Goal: Task Accomplishment & Management: Use online tool/utility

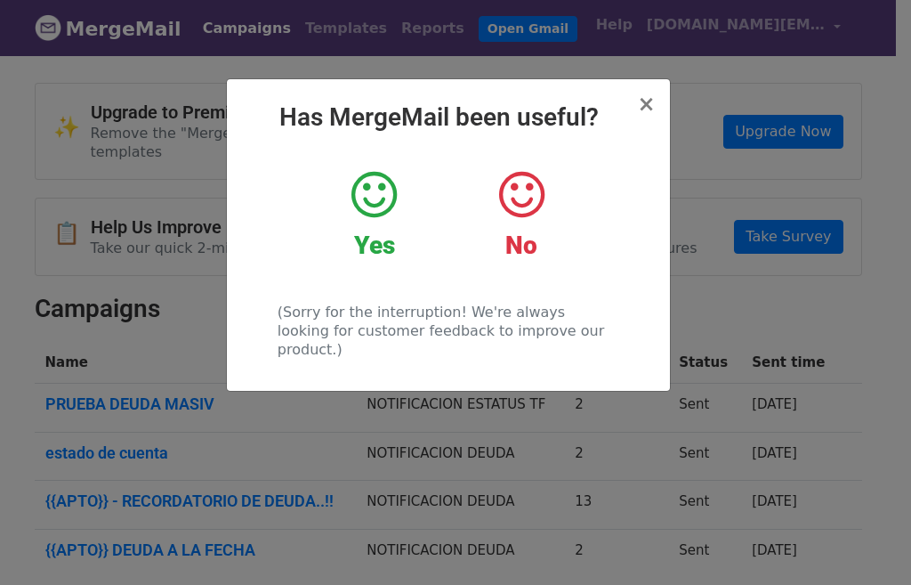
click at [369, 193] on icon at bounding box center [373, 194] width 45 height 53
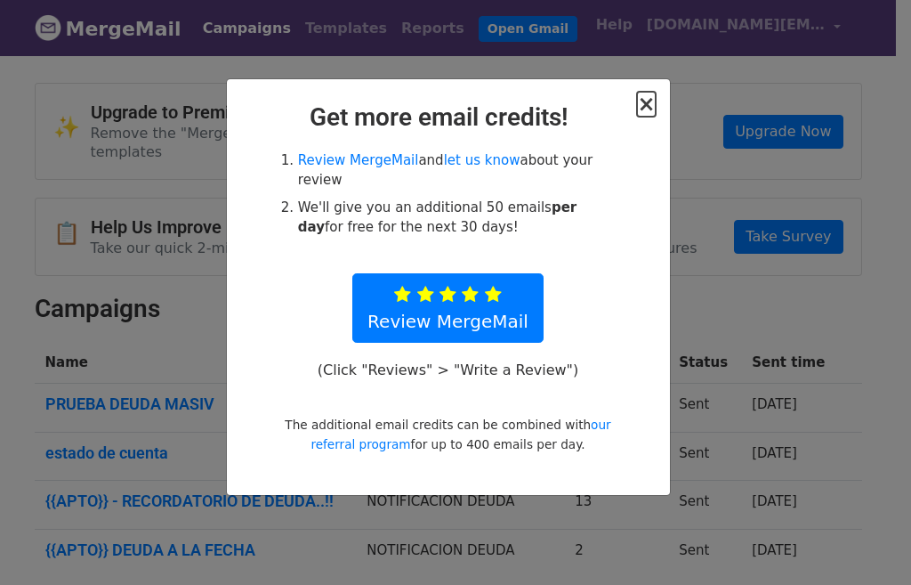
click at [649, 103] on span "×" at bounding box center [646, 104] width 18 height 25
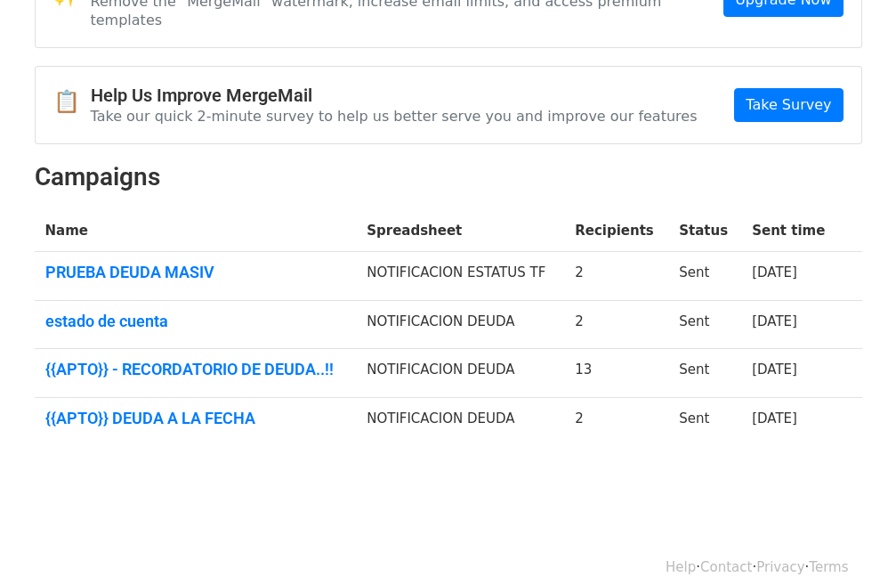
scroll to position [43, 0]
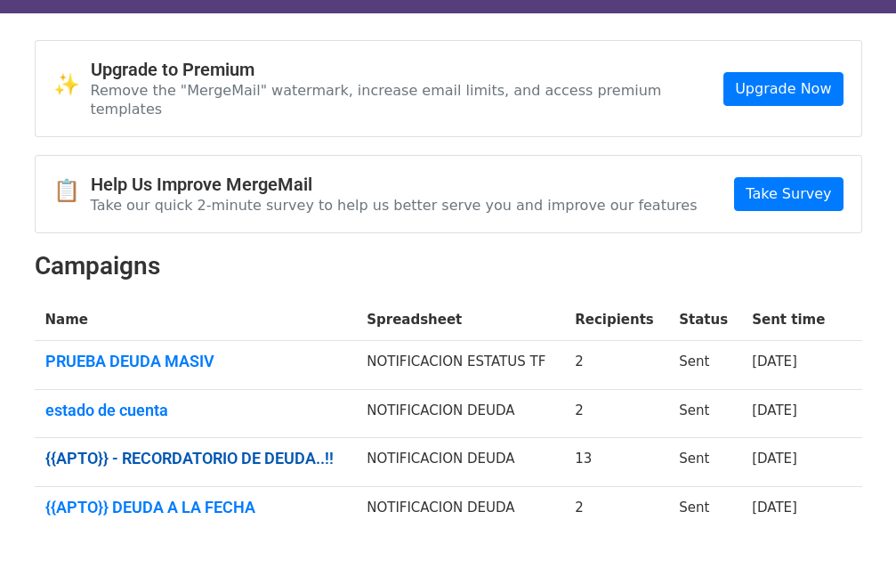
click at [232, 448] on link "{{APTO}} - RECORDATORIO DE DEUDA..!!" at bounding box center [195, 458] width 301 height 20
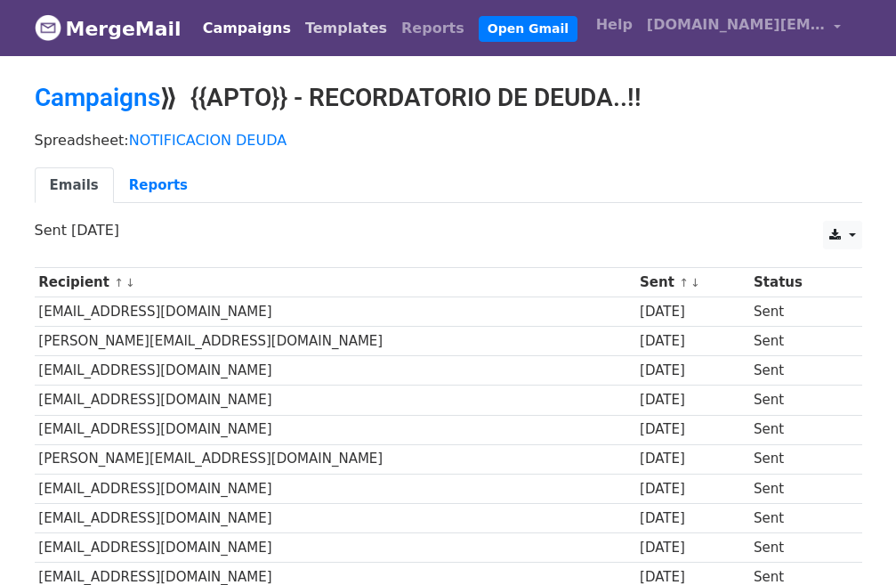
click at [318, 29] on link "Templates" at bounding box center [346, 29] width 96 height 36
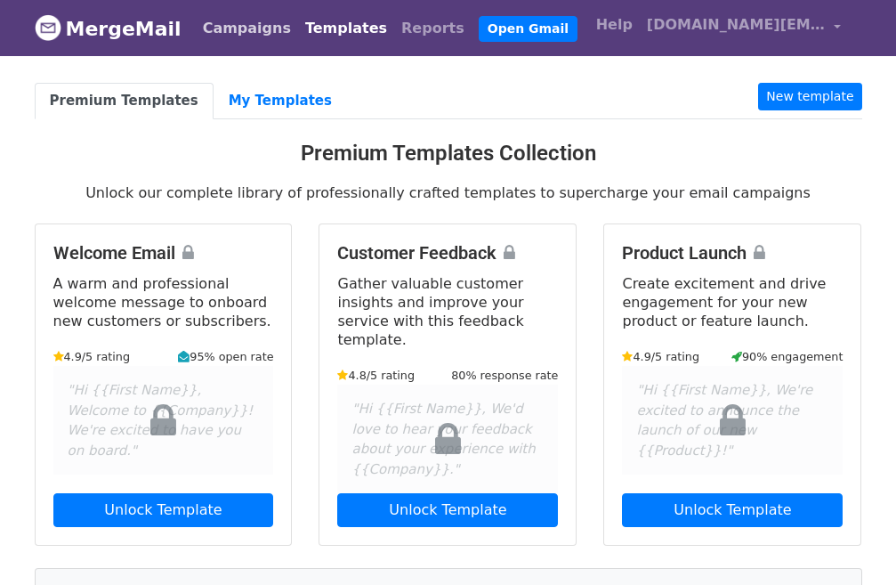
click at [224, 25] on link "Campaigns" at bounding box center [247, 29] width 102 height 36
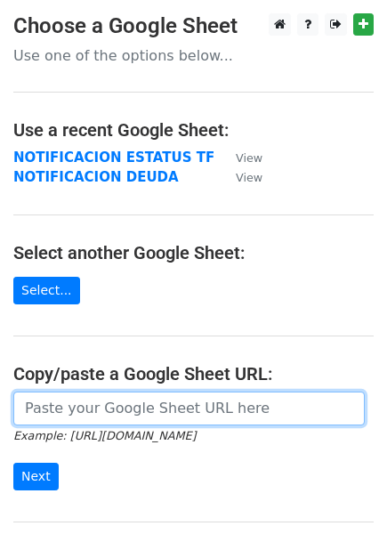
click at [79, 409] on input "url" at bounding box center [188, 408] width 351 height 34
paste input "[URL][DOMAIN_NAME]"
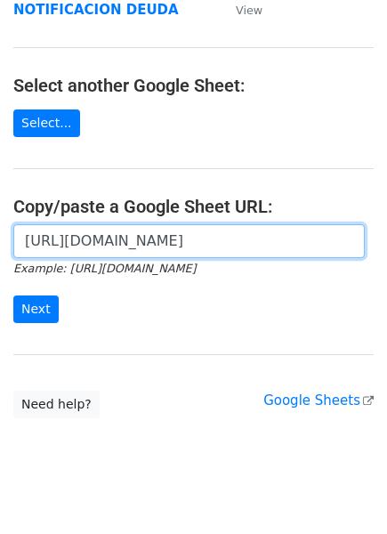
scroll to position [178, 0]
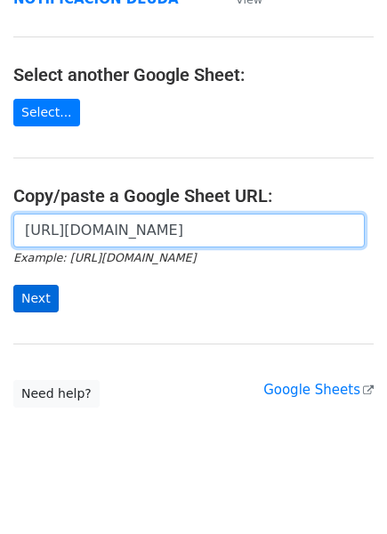
type input "[URL][DOMAIN_NAME]"
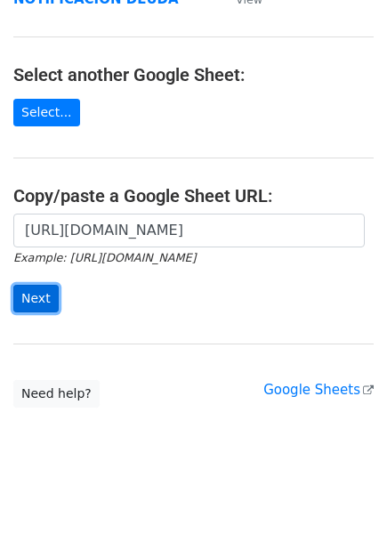
click at [29, 296] on input "Next" at bounding box center [35, 299] width 45 height 28
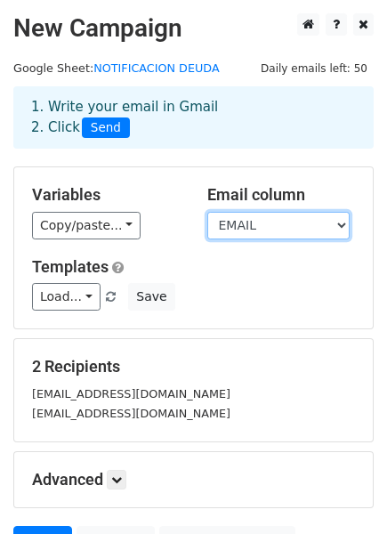
click at [249, 228] on select "Apto Nº SALDO ($) ESTATUS EMAIL NOMBRE" at bounding box center [278, 226] width 142 height 28
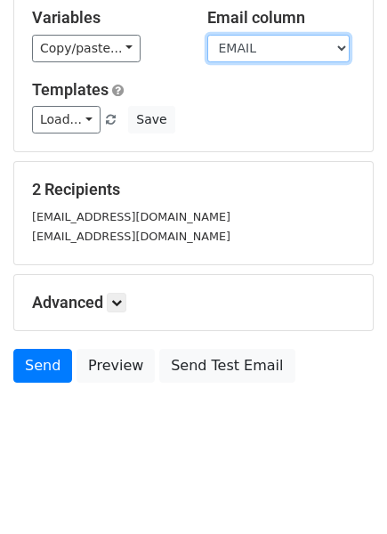
scroll to position [88, 0]
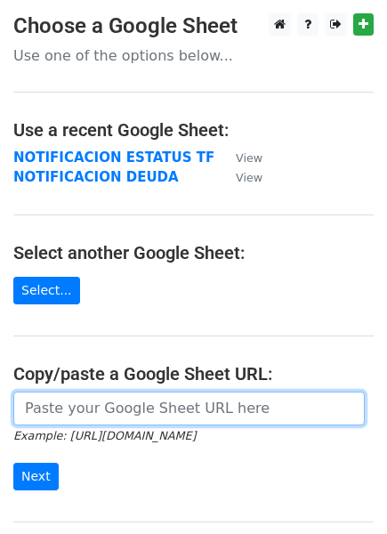
click at [72, 411] on input "url" at bounding box center [188, 408] width 351 height 34
paste input "[URL][DOMAIN_NAME]"
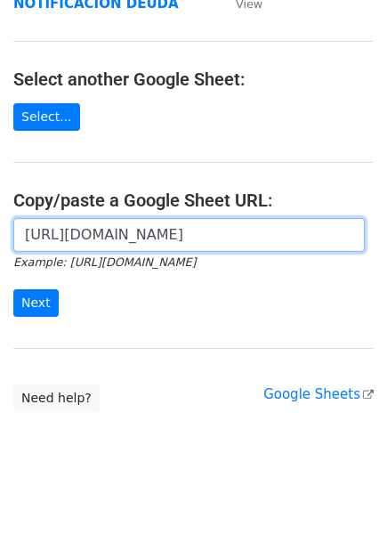
scroll to position [194, 0]
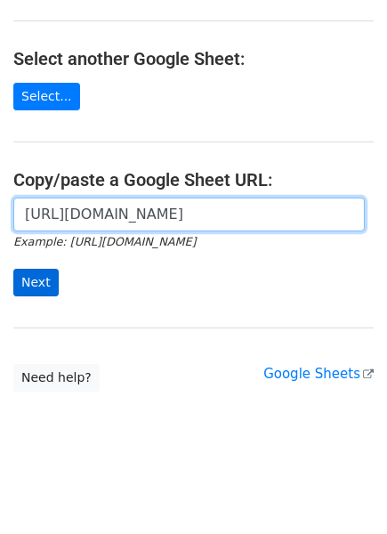
type input "[URL][DOMAIN_NAME]"
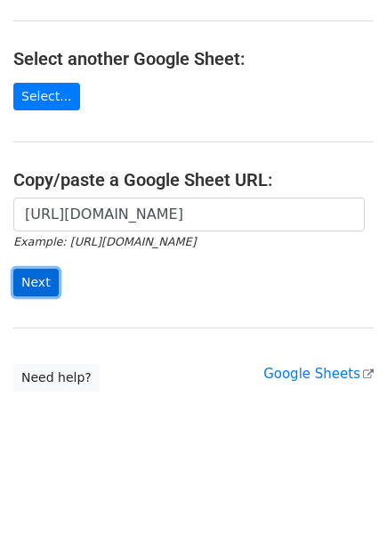
click at [32, 280] on input "Next" at bounding box center [35, 283] width 45 height 28
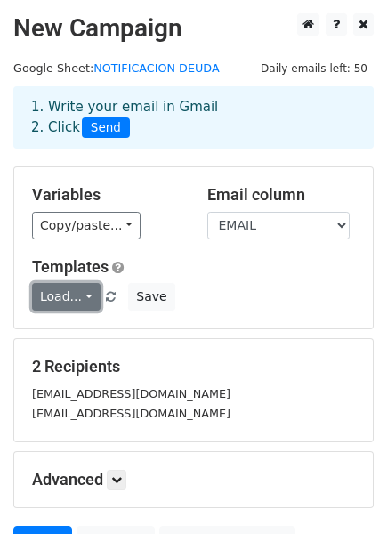
click at [84, 294] on link "Load..." at bounding box center [66, 297] width 69 height 28
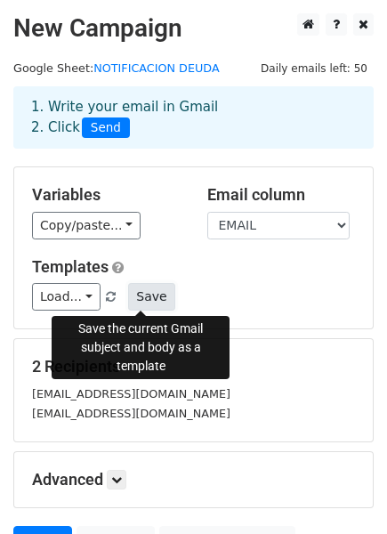
click at [142, 296] on button "Save" at bounding box center [151, 297] width 46 height 28
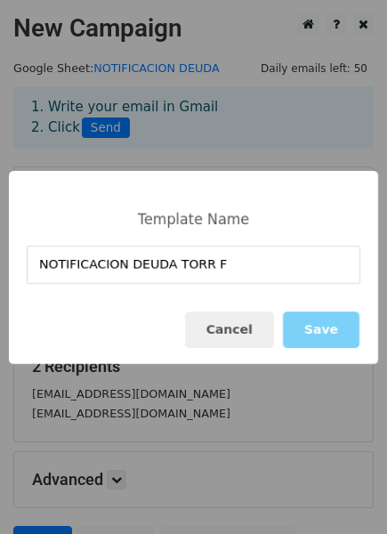
click at [222, 268] on input "NOTIFICACION DEUDA TORR F" at bounding box center [194, 265] width 334 height 38
type input "NOTIFICACION DEUDA TORR F"
click at [327, 332] on button "Save" at bounding box center [321, 329] width 77 height 36
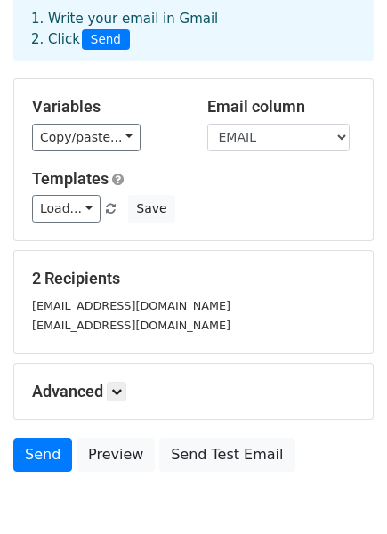
scroll to position [177, 0]
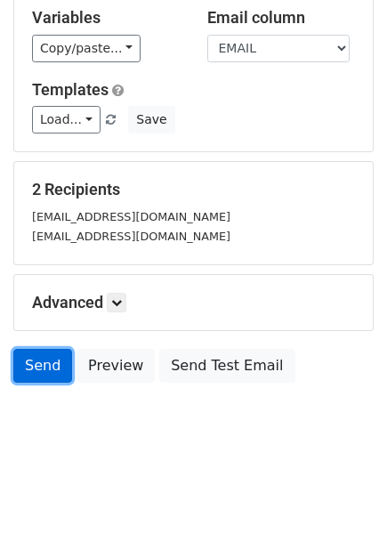
click at [40, 362] on link "Send" at bounding box center [42, 366] width 59 height 34
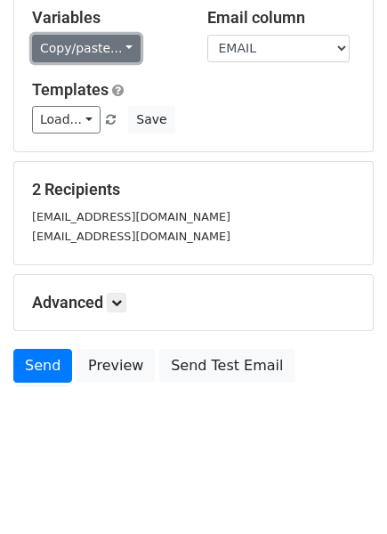
click at [114, 54] on link "Copy/paste..." at bounding box center [86, 49] width 109 height 28
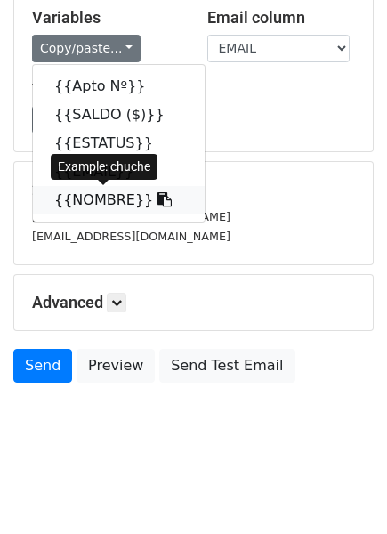
click at [101, 198] on link "{{NOMBRE}}" at bounding box center [119, 200] width 172 height 28
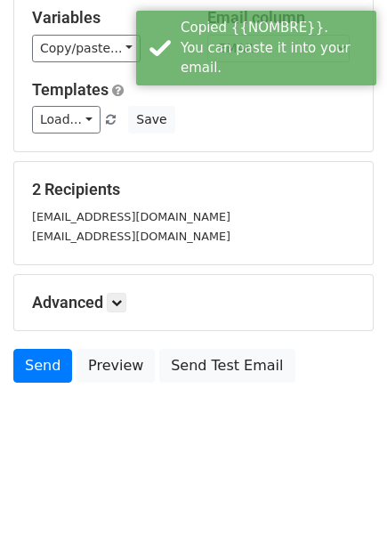
click at [232, 117] on div "Load... NOTIFICACION DEUDA TORR F Save" at bounding box center [194, 120] width 350 height 28
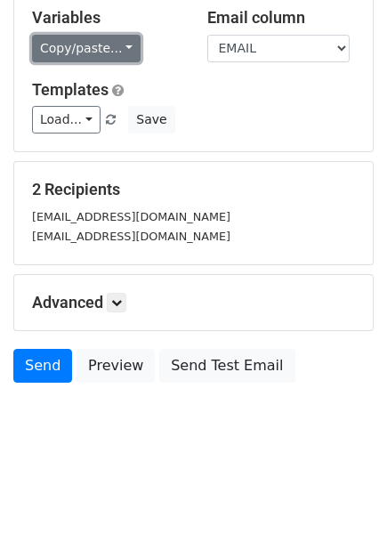
click at [107, 41] on link "Copy/paste..." at bounding box center [86, 49] width 109 height 28
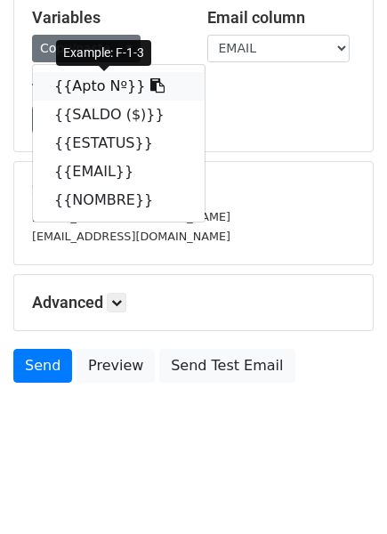
click at [85, 85] on link "{{Apto Nº}}" at bounding box center [119, 86] width 172 height 28
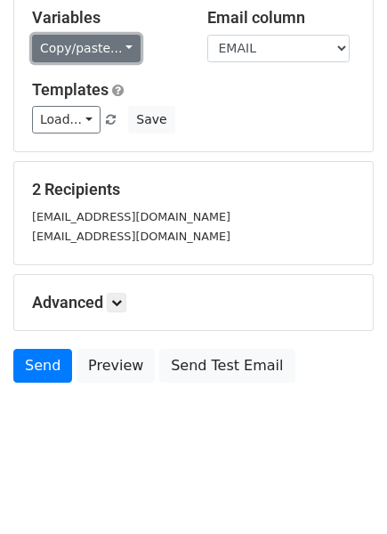
click at [105, 41] on link "Copy/paste..." at bounding box center [86, 49] width 109 height 28
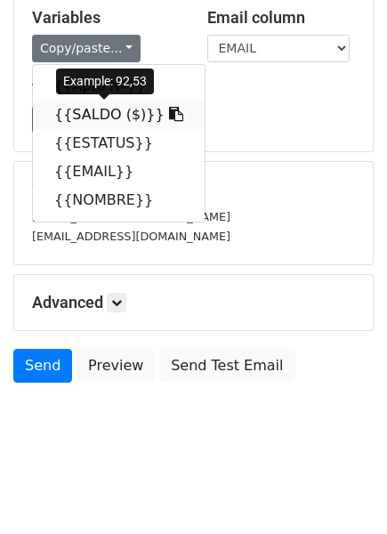
click at [100, 114] on link "{{SALDO ($)}}" at bounding box center [119, 115] width 172 height 28
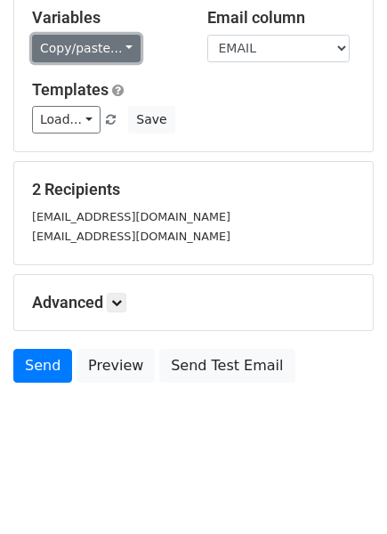
click at [101, 46] on link "Copy/paste..." at bounding box center [86, 49] width 109 height 28
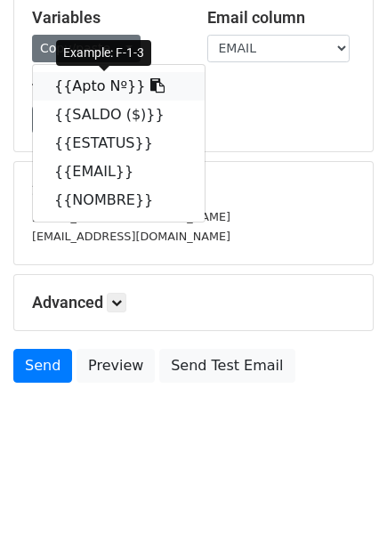
click at [87, 88] on link "{{Apto Nº}}" at bounding box center [119, 86] width 172 height 28
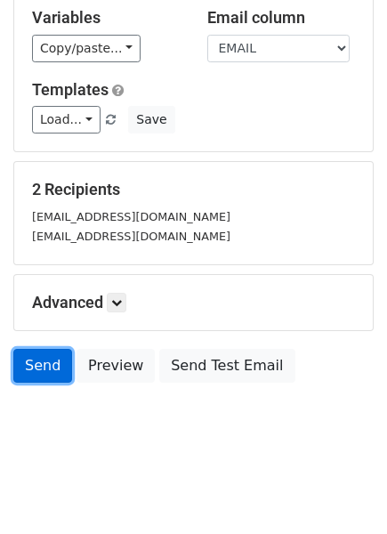
click at [39, 366] on link "Send" at bounding box center [42, 366] width 59 height 34
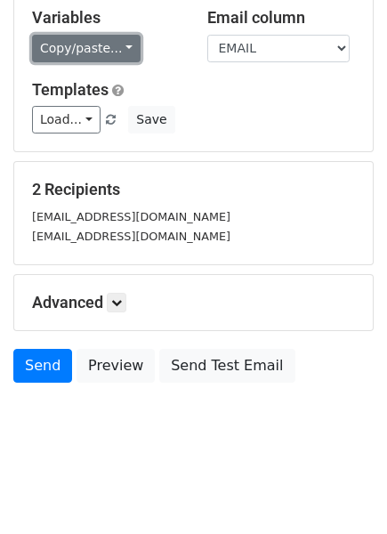
click at [106, 49] on link "Copy/paste..." at bounding box center [86, 49] width 109 height 28
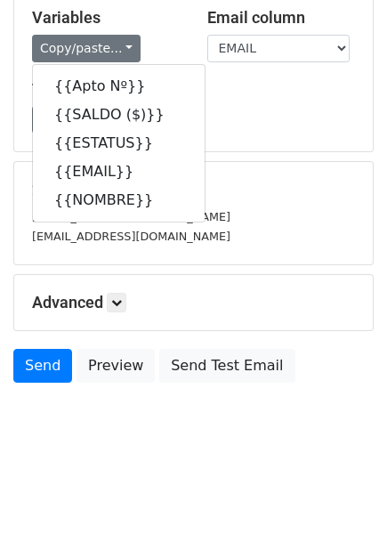
click at [237, 121] on div "Load... NOTIFICACION DEUDA TORR F Save" at bounding box center [194, 120] width 350 height 28
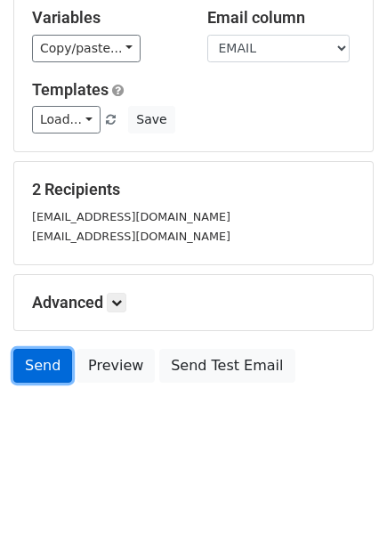
click at [47, 363] on link "Send" at bounding box center [42, 366] width 59 height 34
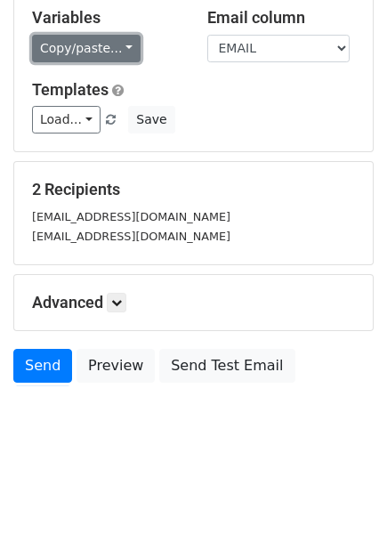
click at [108, 48] on link "Copy/paste..." at bounding box center [86, 49] width 109 height 28
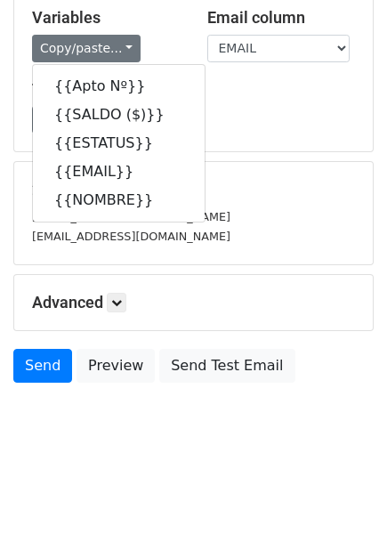
click at [245, 101] on div "Templates Load... NOTIFICACION DEUDA TORR F Save" at bounding box center [194, 107] width 350 height 54
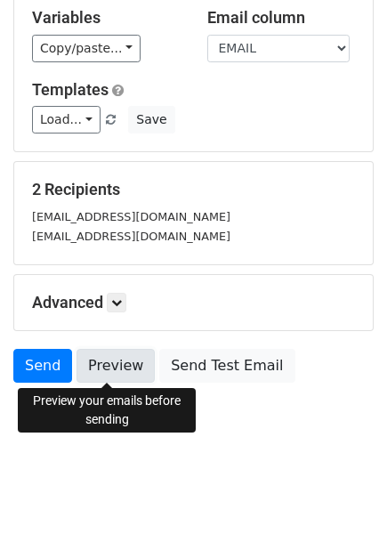
click at [104, 365] on link "Preview" at bounding box center [116, 366] width 78 height 34
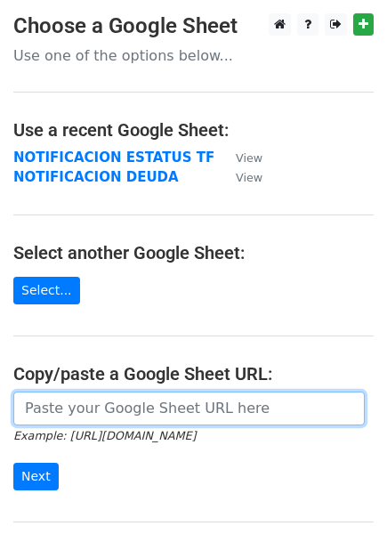
click at [101, 409] on input "url" at bounding box center [188, 408] width 351 height 34
paste input "https://docs.google.com/spreadsheets/d/1LbXe2qYuUdC4Nn1hc090lvmrTB7mR9x_k0anaAi…"
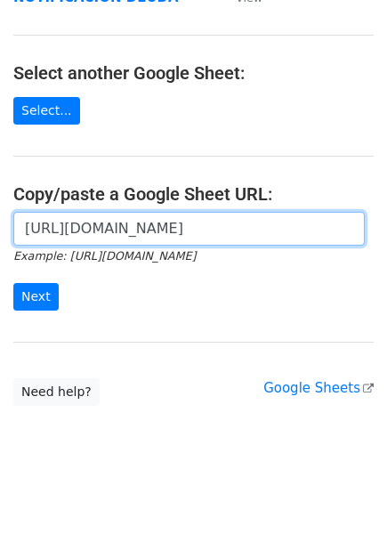
scroll to position [194, 0]
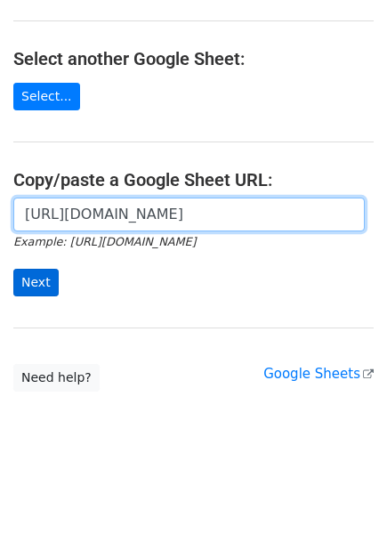
type input "https://docs.google.com/spreadsheets/d/1LbXe2qYuUdC4Nn1hc090lvmrTB7mR9x_k0anaAi…"
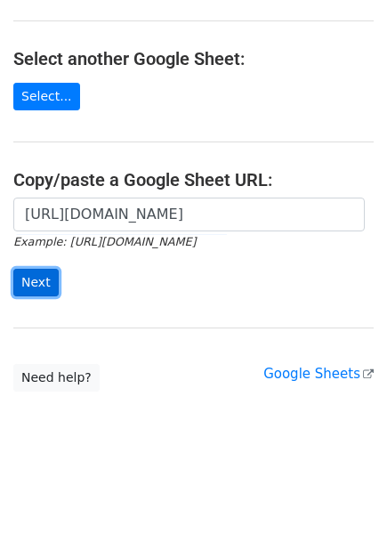
click at [35, 280] on input "Next" at bounding box center [35, 283] width 45 height 28
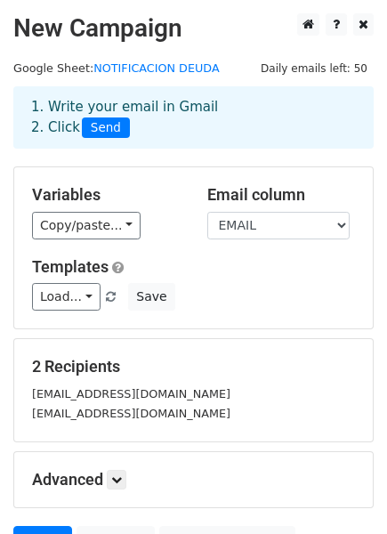
scroll to position [89, 0]
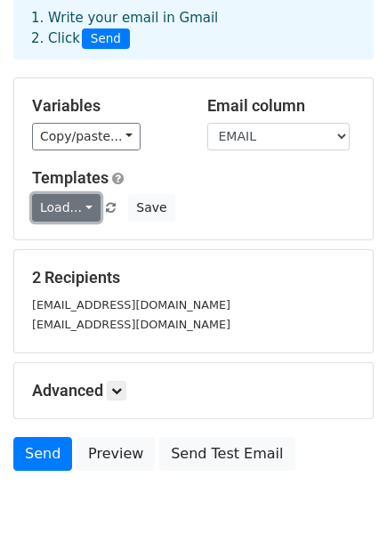
click at [85, 205] on link "Load..." at bounding box center [66, 208] width 69 height 28
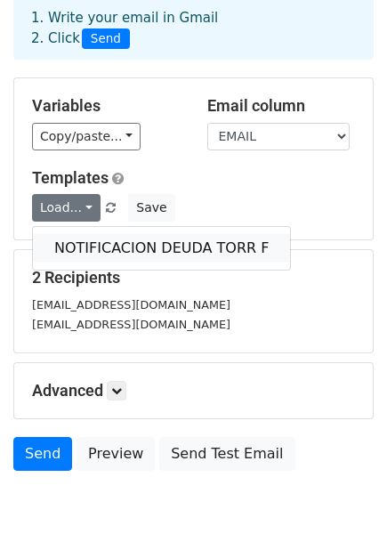
click at [119, 244] on link "NOTIFICACION DEUDA TORR F" at bounding box center [161, 248] width 257 height 28
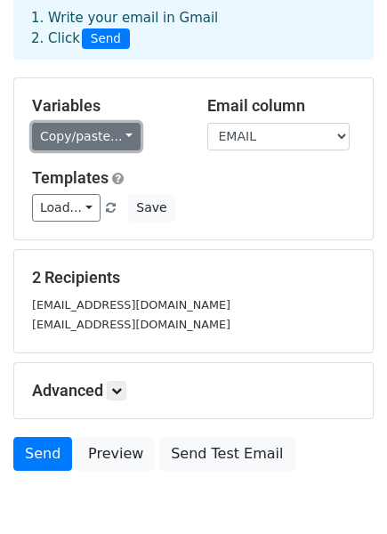
click at [88, 137] on link "Copy/paste..." at bounding box center [86, 137] width 109 height 28
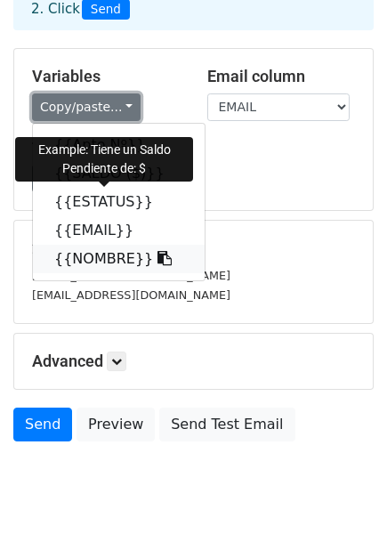
scroll to position [88, 0]
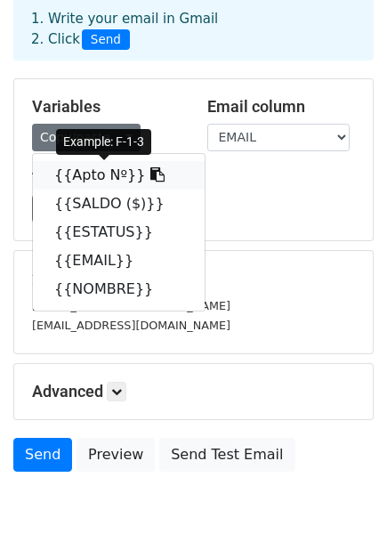
click at [150, 173] on icon at bounding box center [157, 174] width 14 height 14
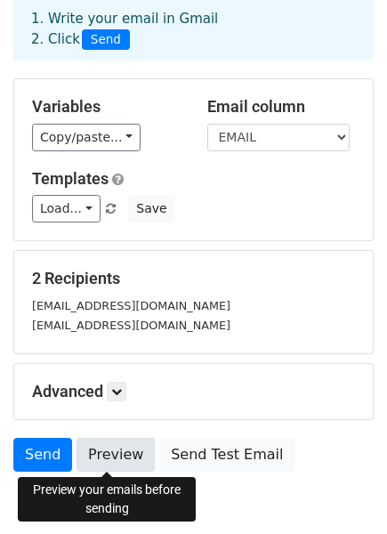
click at [110, 451] on link "Preview" at bounding box center [116, 455] width 78 height 34
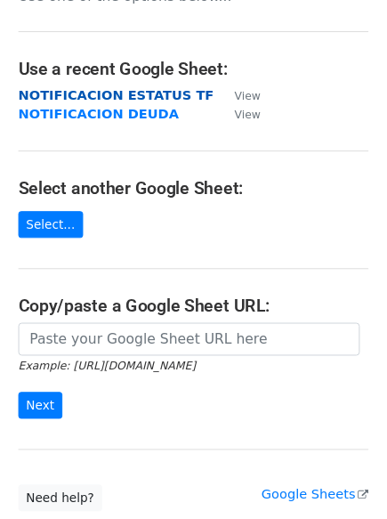
scroll to position [89, 0]
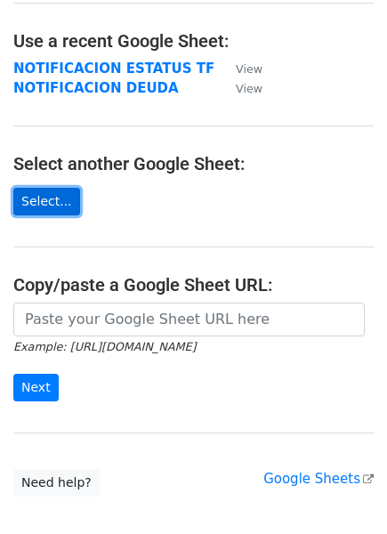
click at [40, 198] on link "Select..." at bounding box center [46, 202] width 67 height 28
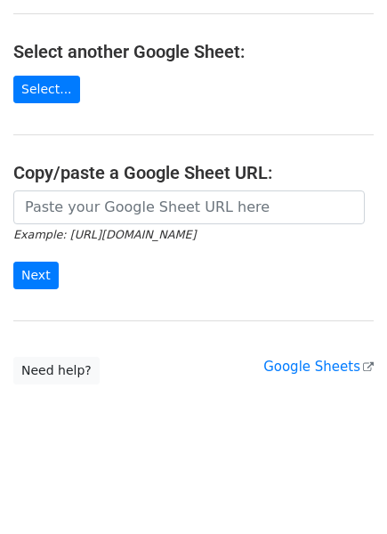
scroll to position [194, 0]
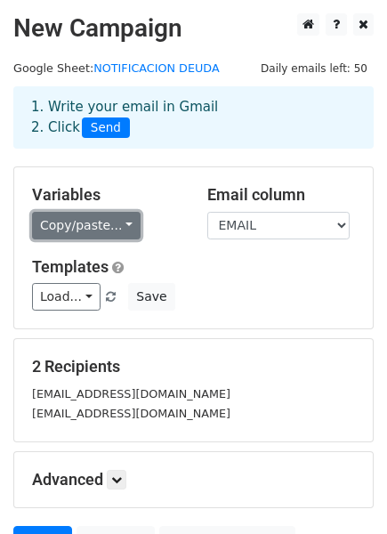
click at [117, 217] on link "Copy/paste..." at bounding box center [86, 226] width 109 height 28
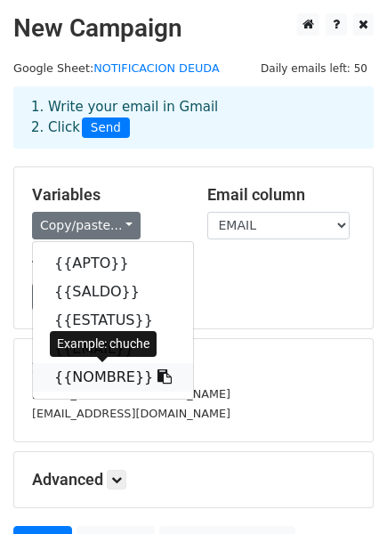
click at [93, 376] on link "{{NOMBRE}}" at bounding box center [113, 377] width 160 height 28
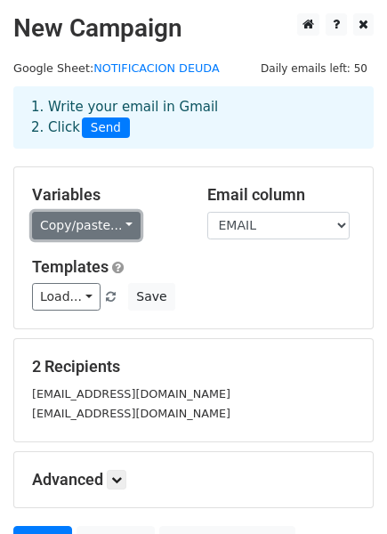
click at [104, 222] on link "Copy/paste..." at bounding box center [86, 226] width 109 height 28
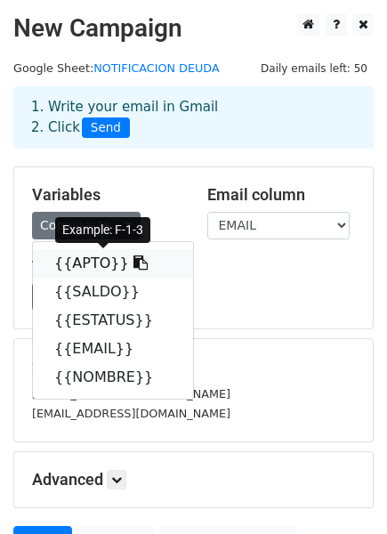
click at [80, 264] on link "{{APTO}}" at bounding box center [113, 263] width 160 height 28
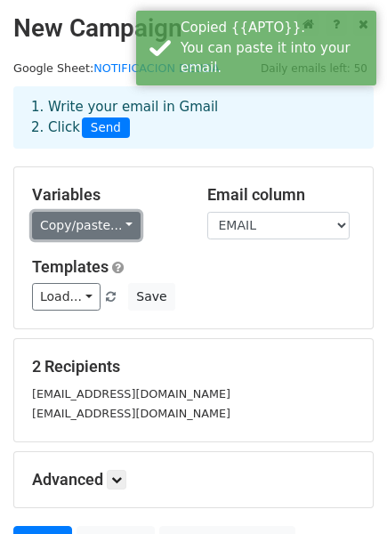
click at [105, 217] on link "Copy/paste..." at bounding box center [86, 226] width 109 height 28
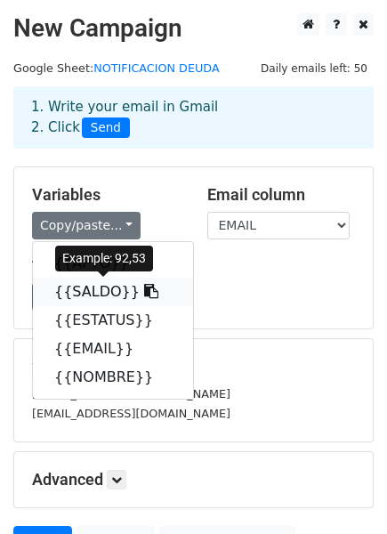
click at [93, 294] on link "{{SALDO}}" at bounding box center [113, 292] width 160 height 28
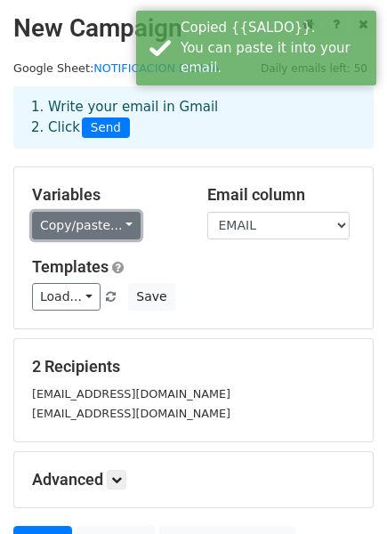
click at [93, 227] on link "Copy/paste..." at bounding box center [86, 226] width 109 height 28
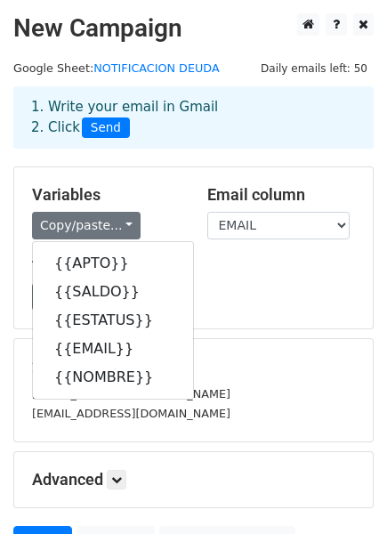
click at [219, 325] on div "Variables Copy/paste... {{APTO}} {{SALDO}} {{ESTATUS}} {{EMAIL}} {{NOMBRE}} Ema…" at bounding box center [193, 247] width 359 height 161
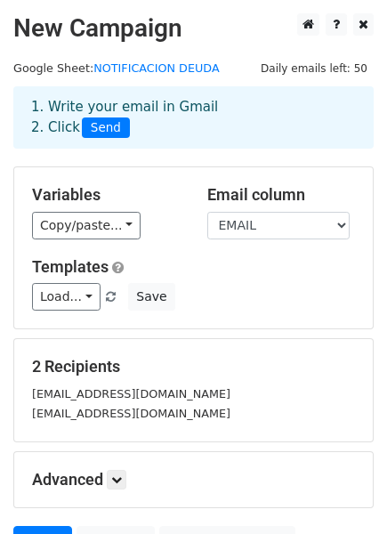
scroll to position [89, 0]
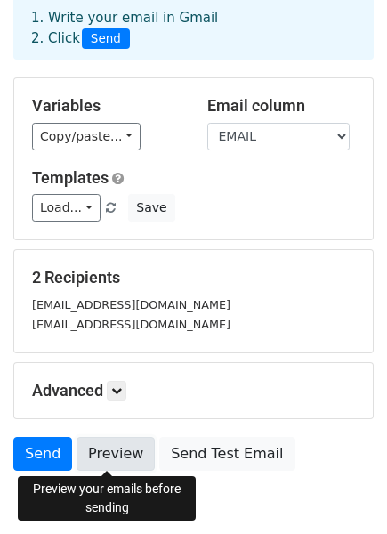
click at [112, 450] on link "Preview" at bounding box center [116, 454] width 78 height 34
click at [103, 455] on link "Preview" at bounding box center [116, 454] width 78 height 34
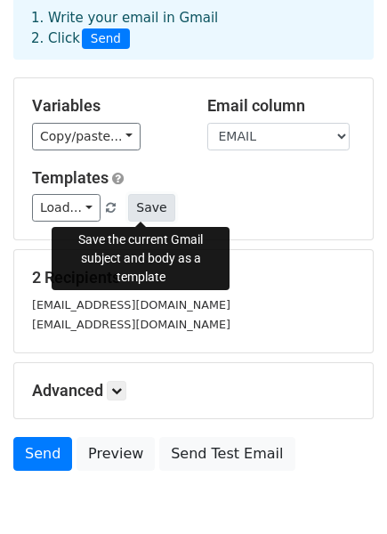
click at [143, 206] on button "Save" at bounding box center [151, 208] width 46 height 28
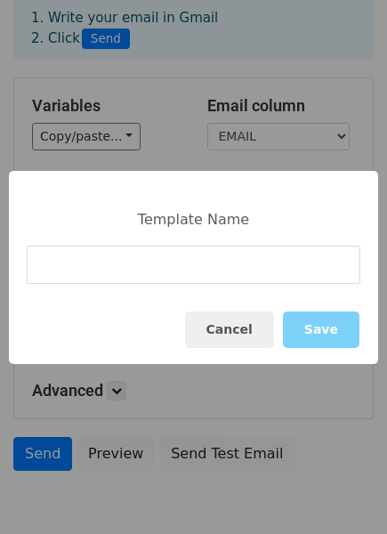
click at [86, 265] on input at bounding box center [194, 265] width 334 height 38
click at [113, 270] on input "DEUDA APTO TORRE F" at bounding box center [194, 265] width 334 height 38
click at [38, 269] on input "DEUDA APTOS TORRE F" at bounding box center [194, 265] width 334 height 38
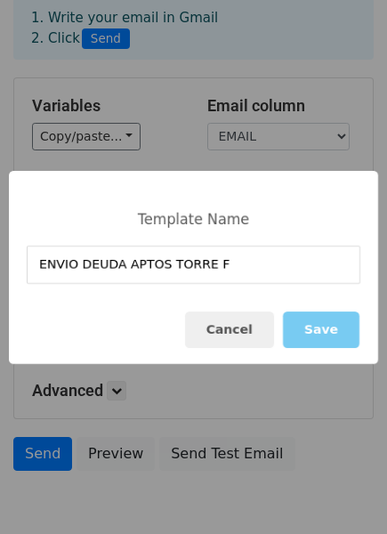
type input "ENVIO DEUDA APTOS TORRE F"
click at [324, 329] on button "Save" at bounding box center [321, 329] width 77 height 36
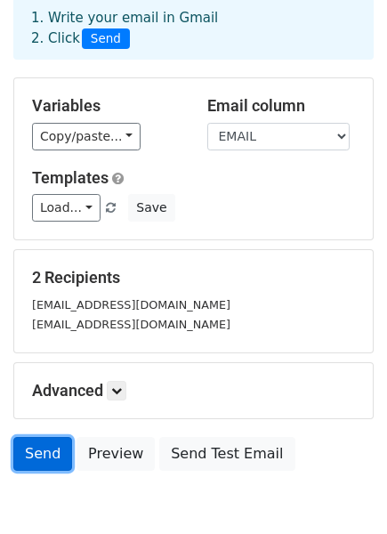
click at [39, 454] on link "Send" at bounding box center [42, 454] width 59 height 34
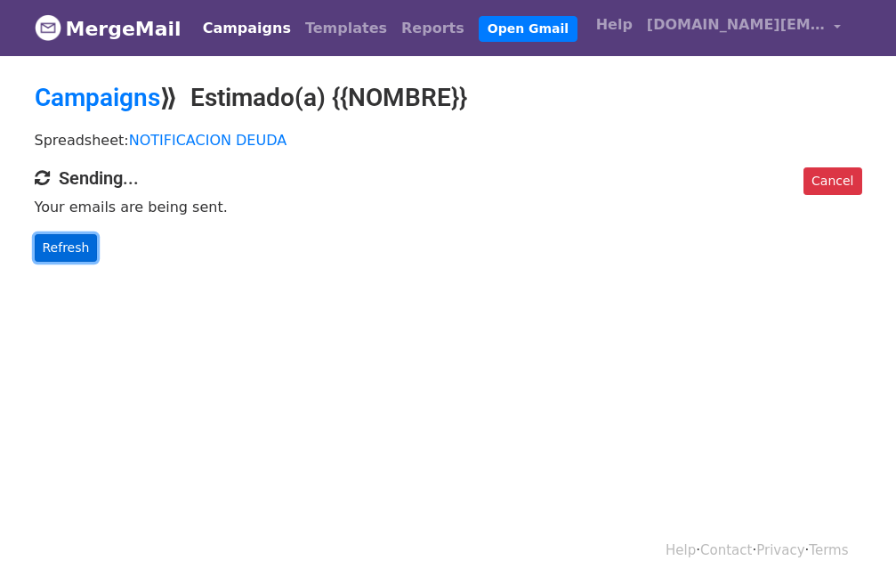
click at [63, 244] on link "Refresh" at bounding box center [66, 248] width 63 height 28
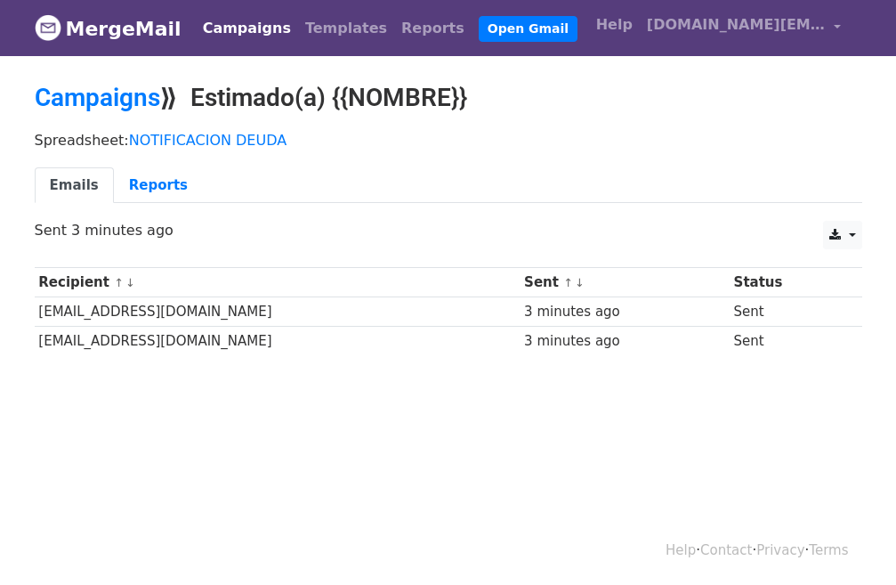
click at [228, 32] on link "Campaigns" at bounding box center [247, 29] width 102 height 36
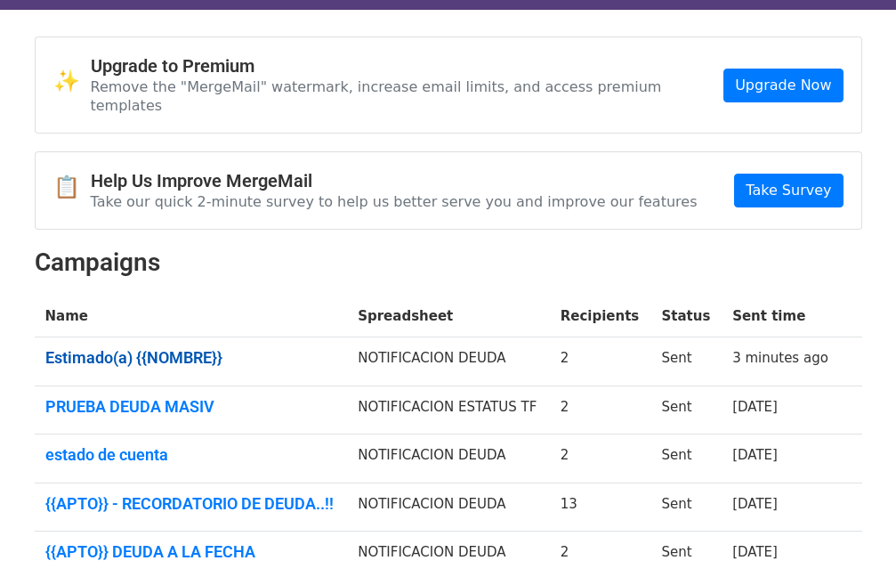
scroll to position [89, 0]
